Goal: Task Accomplishment & Management: Manage account settings

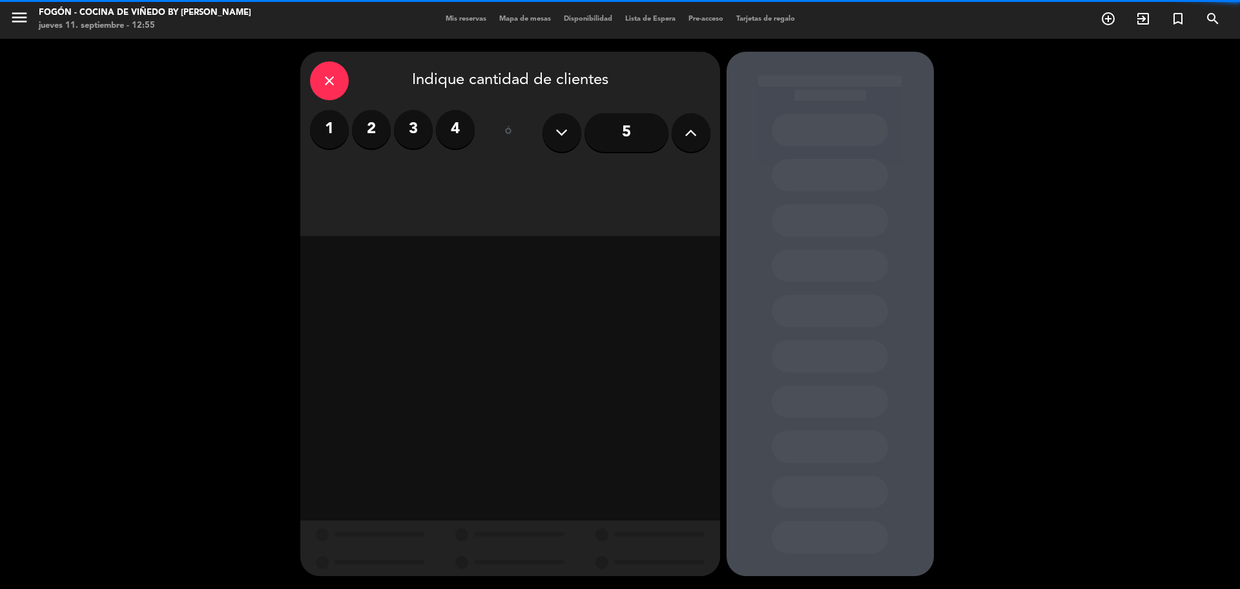
click at [315, 72] on div "close" at bounding box center [329, 80] width 39 height 39
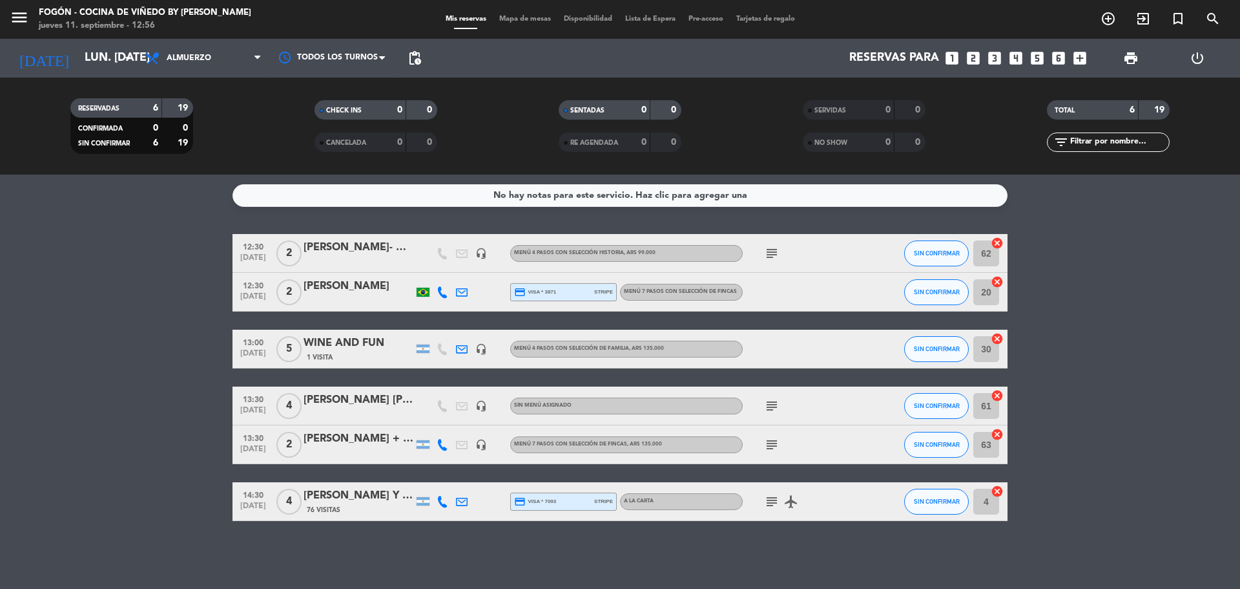
click at [368, 340] on div "WINE AND FUN" at bounding box center [359, 343] width 110 height 17
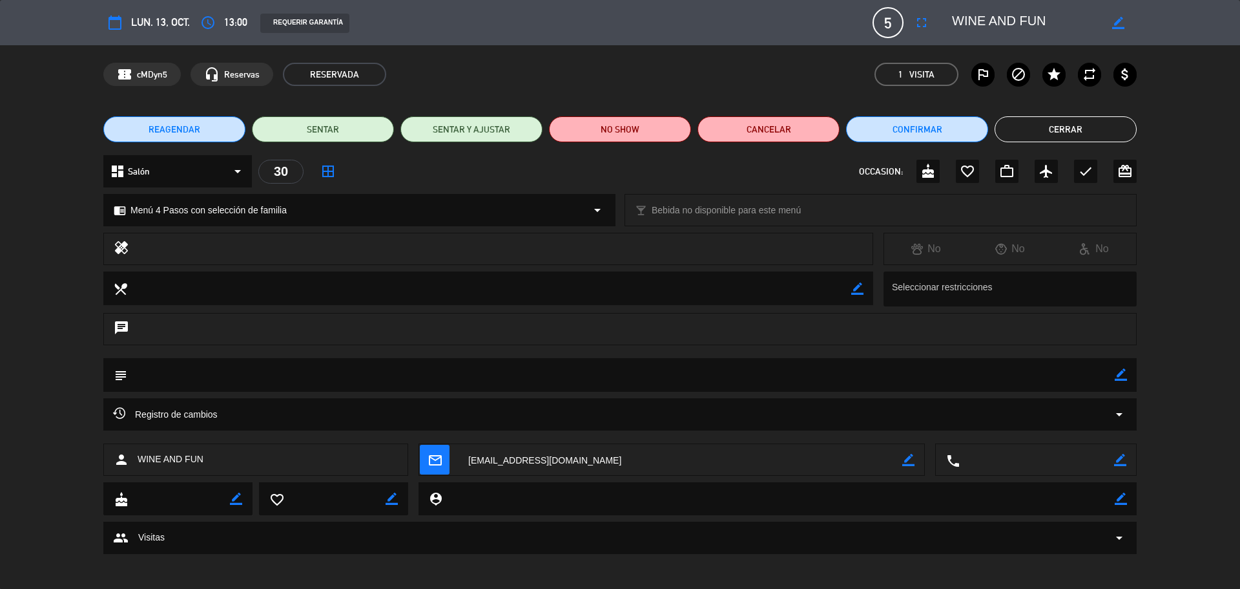
click at [1120, 379] on icon "border_color" at bounding box center [1121, 374] width 12 height 12
click at [1087, 371] on textarea at bounding box center [621, 374] width 988 height 33
click at [140, 373] on textarea at bounding box center [621, 374] width 988 height 33
click at [357, 366] on textarea at bounding box center [621, 374] width 988 height 33
click at [177, 378] on textarea at bounding box center [621, 374] width 988 height 33
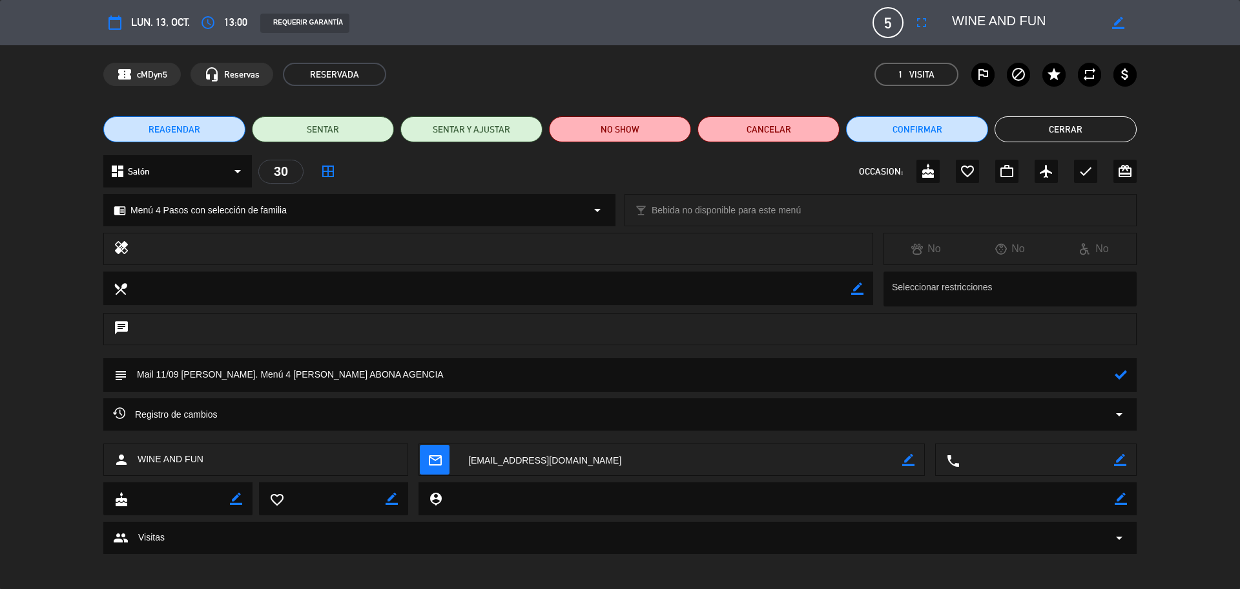
click at [1129, 375] on div "subject" at bounding box center [620, 375] width 1034 height 34
click at [1118, 370] on icon at bounding box center [1121, 374] width 12 height 12
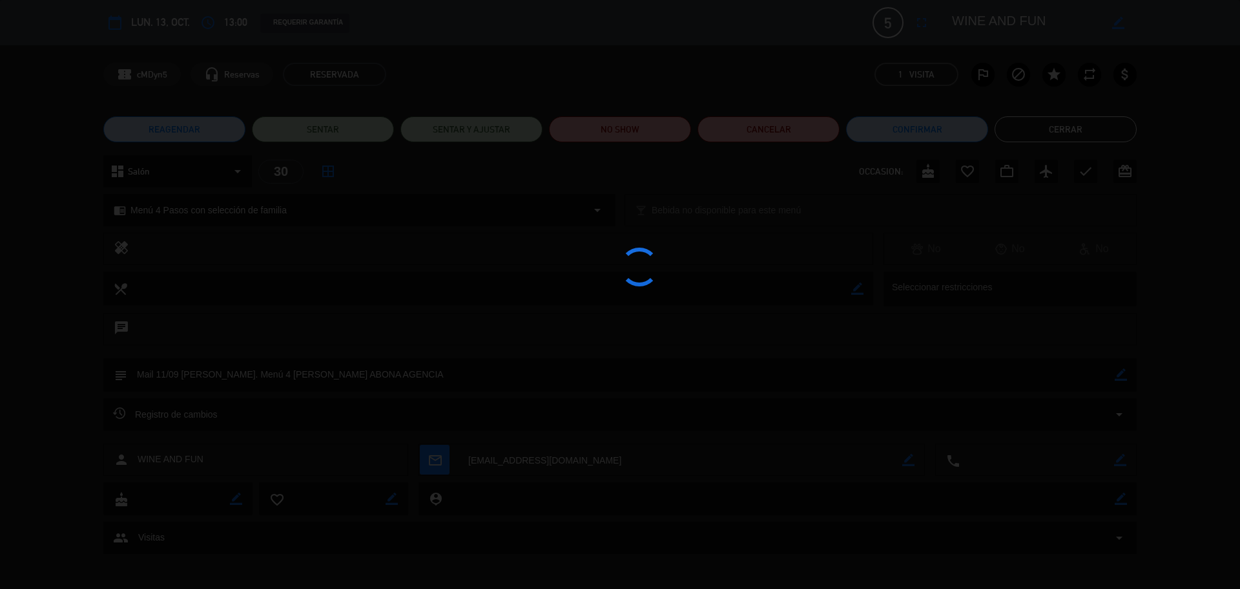
type textarea "Mail 11/09 Luke. Menú 4 pasos Henry ABONA AGENCIA"
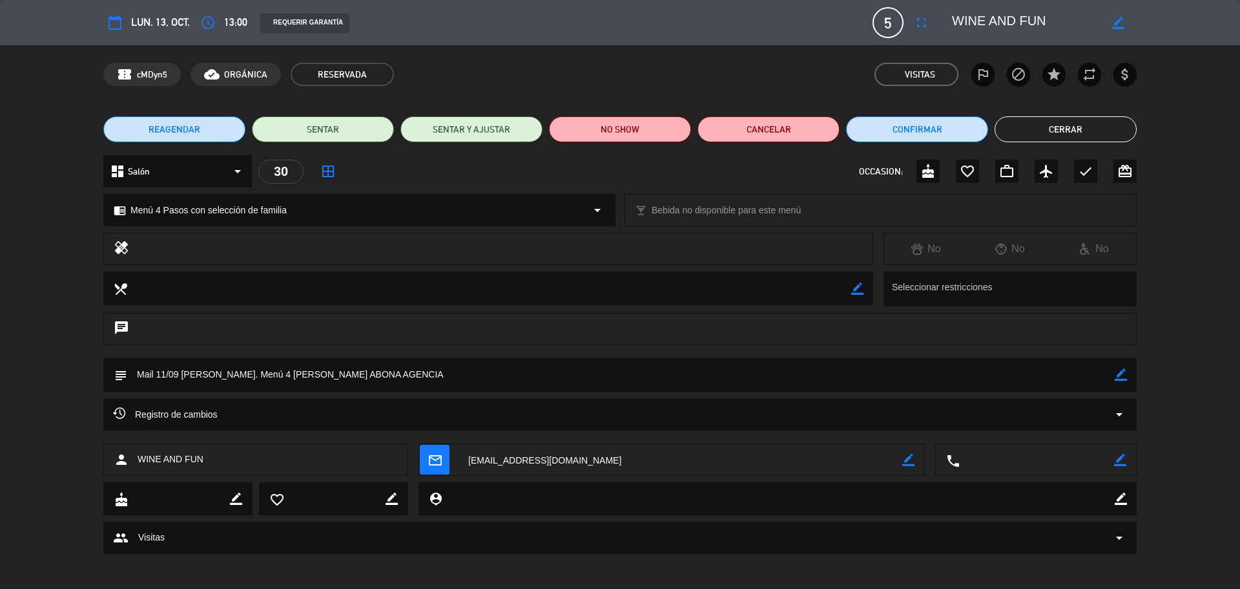
click at [1063, 136] on button "Cerrar" at bounding box center [1066, 129] width 142 height 26
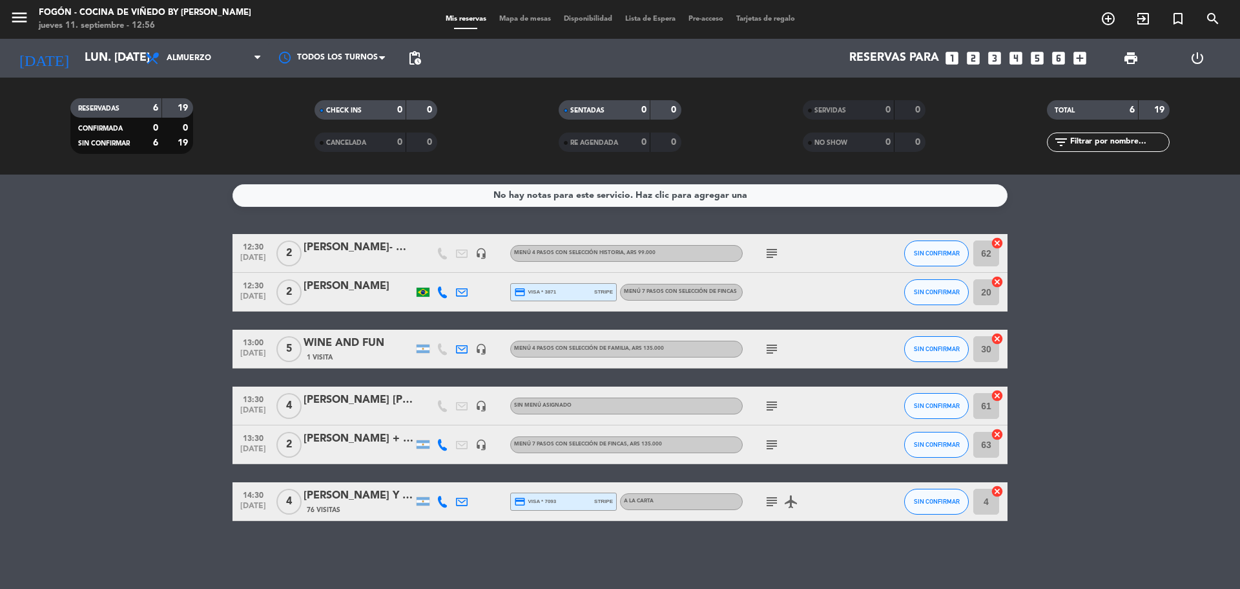
click at [761, 337] on div "subject" at bounding box center [801, 348] width 116 height 38
click at [769, 348] on icon "subject" at bounding box center [772, 349] width 16 height 16
